Goal: Task Accomplishment & Management: Manage account settings

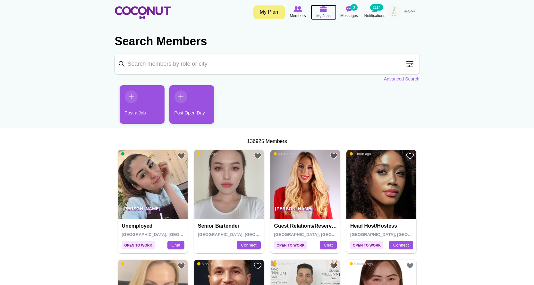
click at [329, 14] on span "My Jobs" at bounding box center [323, 16] width 14 height 6
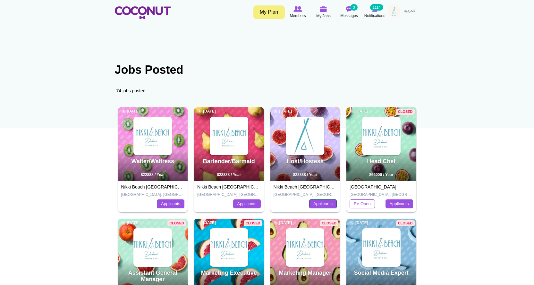
click at [317, 200] on link "Applicants" at bounding box center [323, 203] width 28 height 9
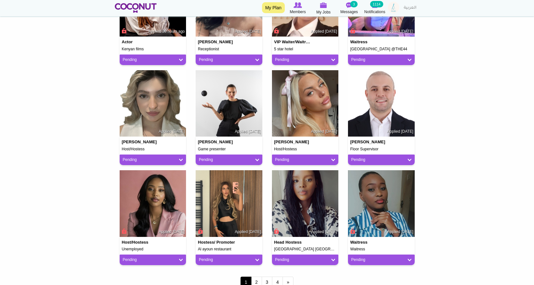
scroll to position [545, 0]
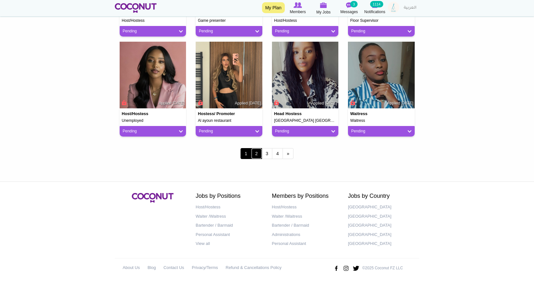
click at [260, 158] on link "2" at bounding box center [256, 153] width 11 height 11
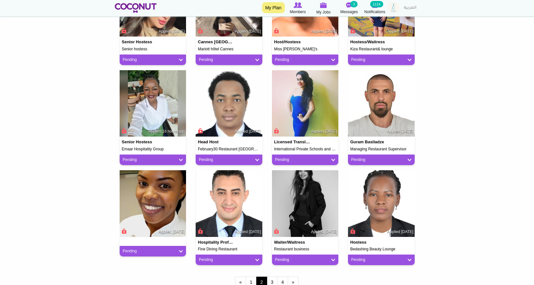
scroll to position [545, 0]
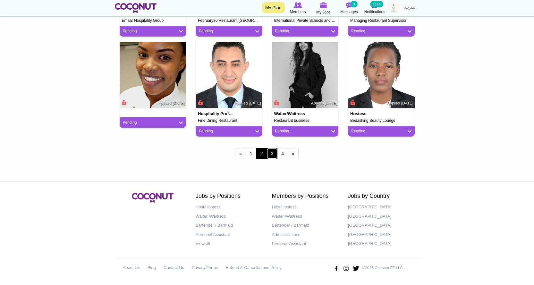
click at [272, 156] on link "3" at bounding box center [272, 153] width 11 height 11
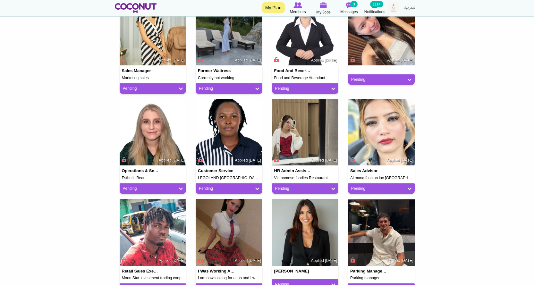
scroll to position [449, 0]
